Goal: Find specific page/section

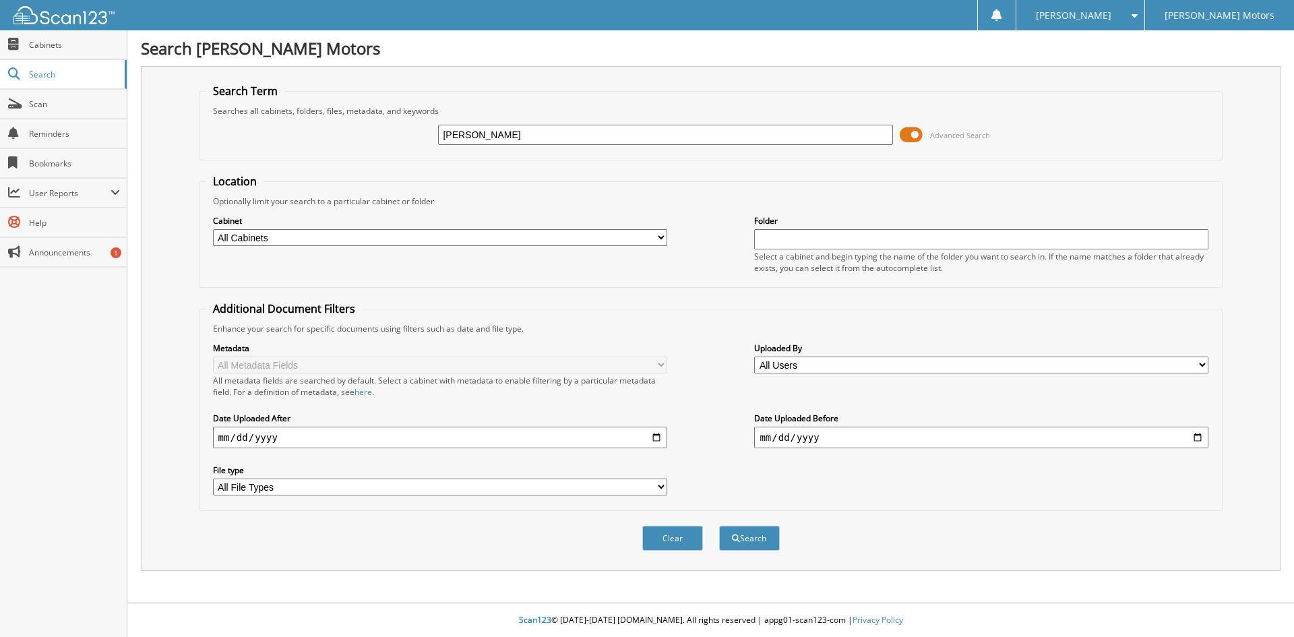
type input "[PERSON_NAME]"
click at [719, 526] on button "Search" at bounding box center [749, 538] width 61 height 25
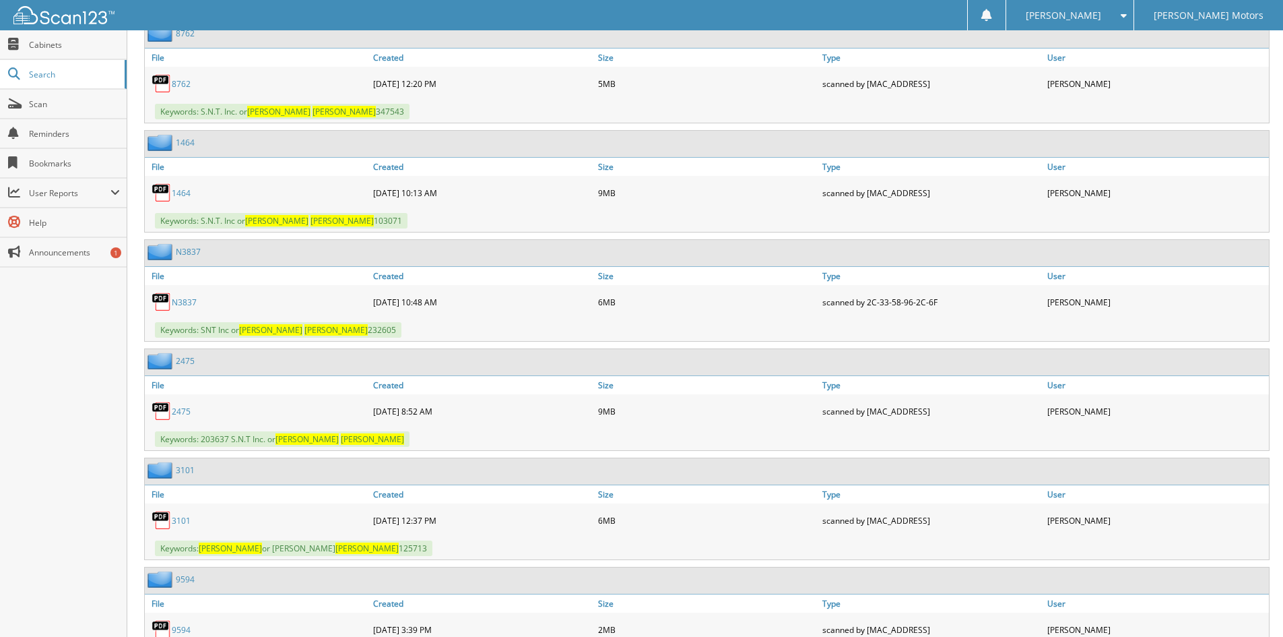
scroll to position [990, 0]
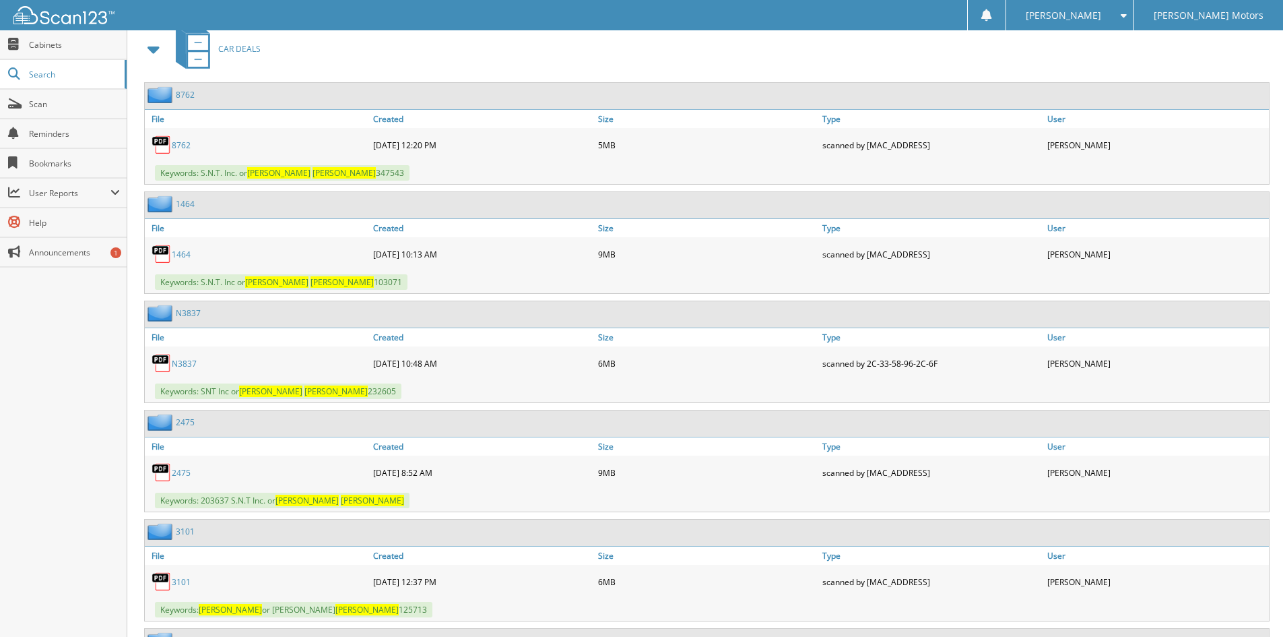
click at [188, 362] on link "N3837" at bounding box center [184, 363] width 25 height 11
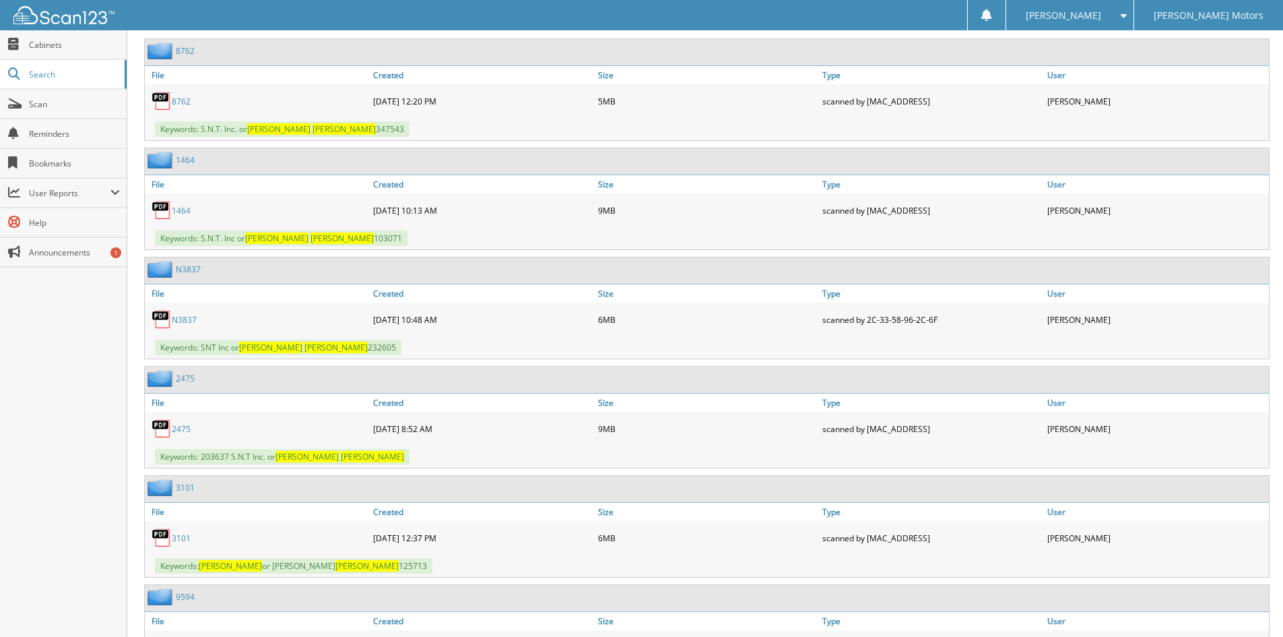
scroll to position [1057, 0]
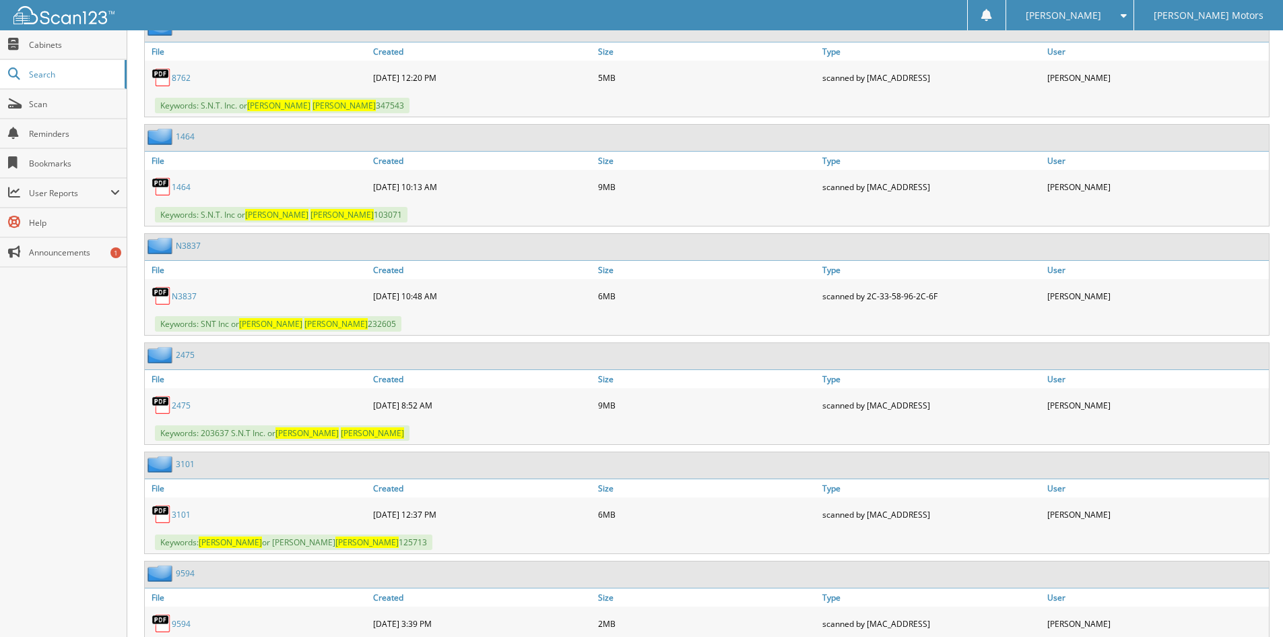
click at [183, 515] on link "3101" at bounding box center [181, 514] width 19 height 11
